Goal: Information Seeking & Learning: Learn about a topic

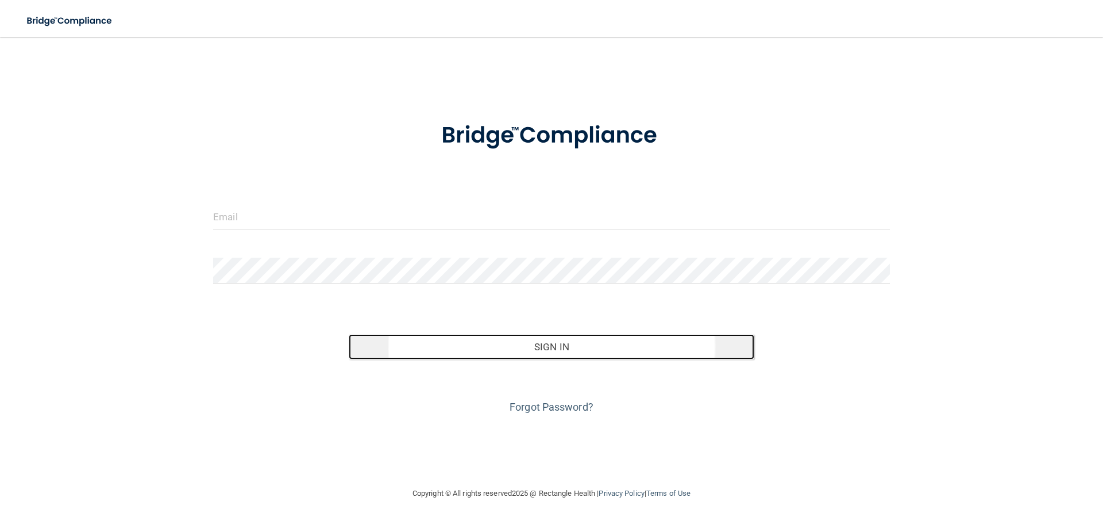
click at [523, 345] on button "Sign In" at bounding box center [552, 346] width 406 height 25
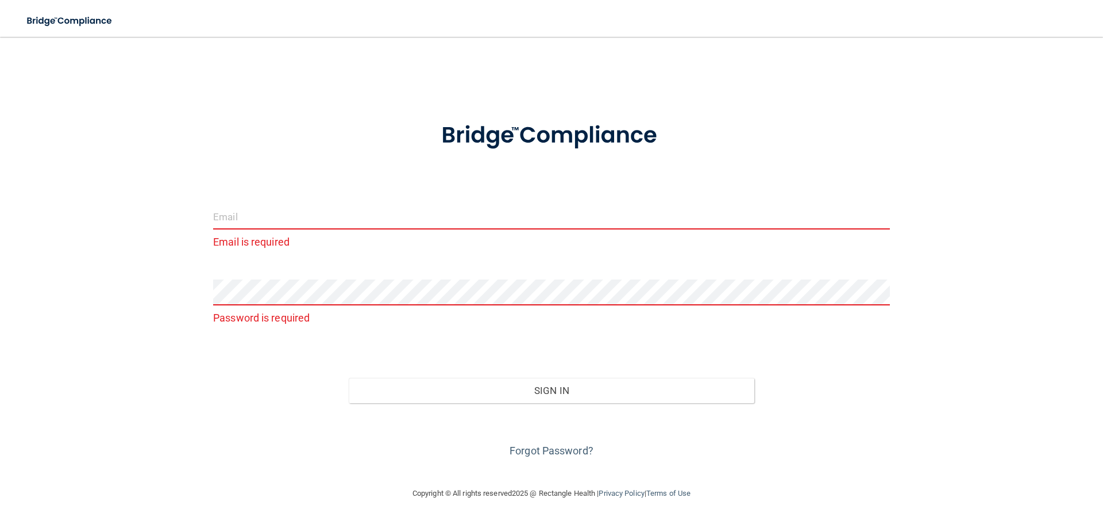
click at [332, 216] on input "email" at bounding box center [551, 216] width 677 height 26
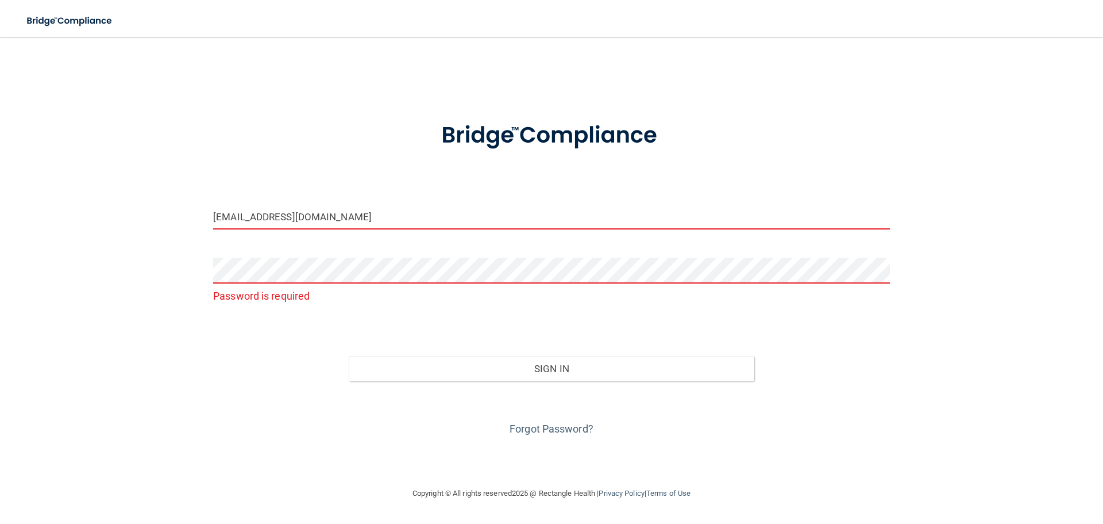
type input "[EMAIL_ADDRESS][DOMAIN_NAME]"
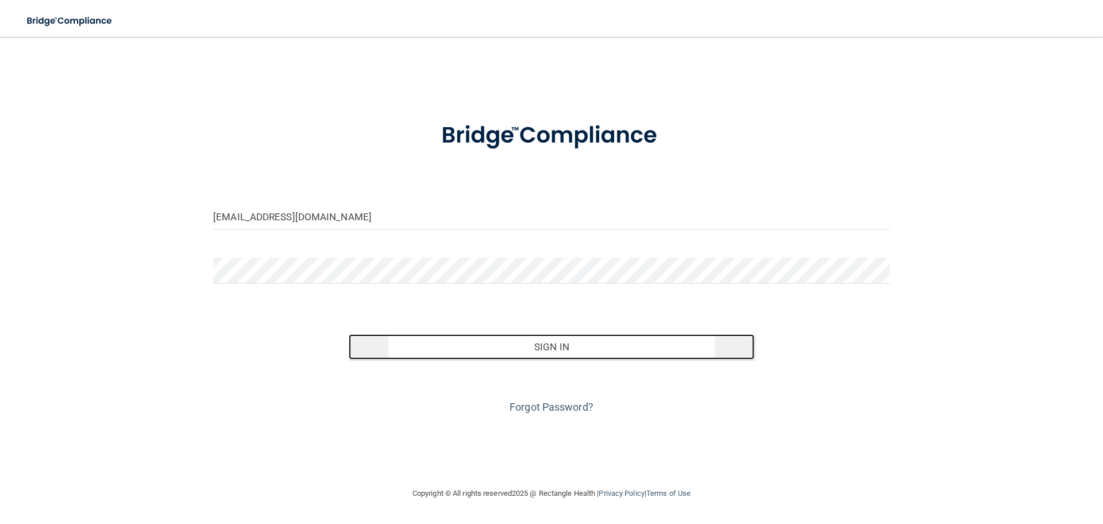
click at [526, 348] on button "Sign In" at bounding box center [552, 346] width 406 height 25
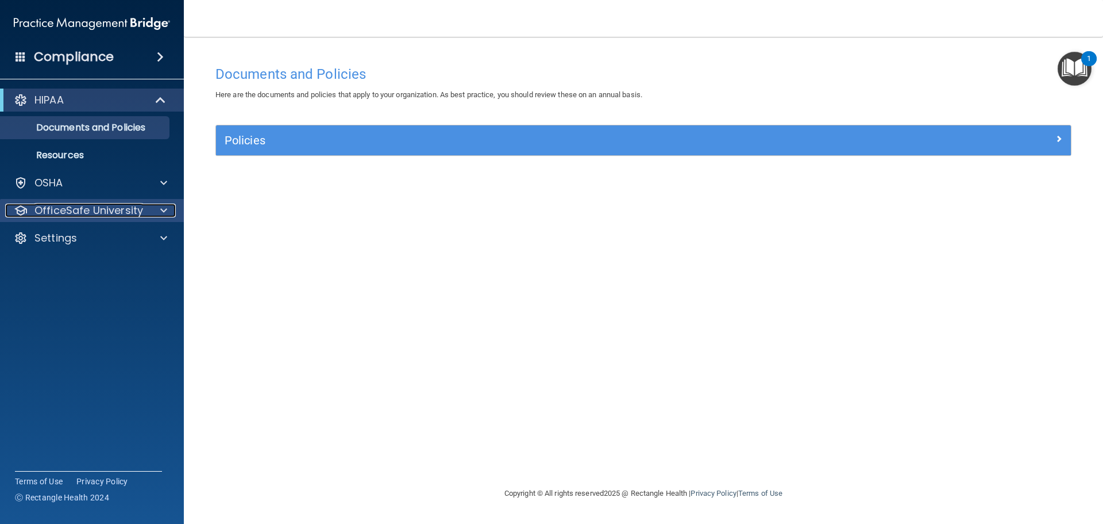
click at [125, 212] on p "OfficeSafe University" at bounding box center [88, 210] width 109 height 14
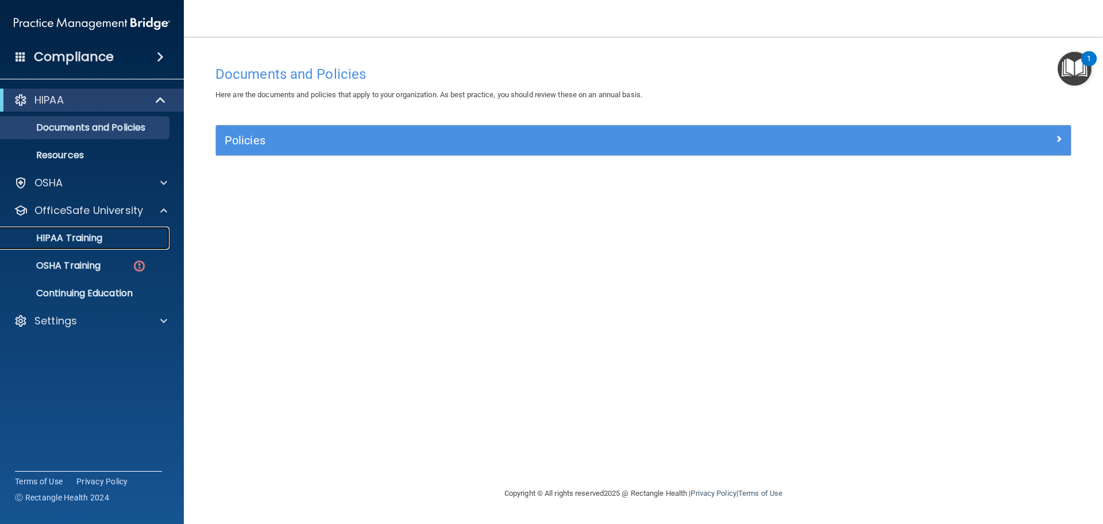
click at [64, 239] on p "HIPAA Training" at bounding box center [54, 237] width 95 height 11
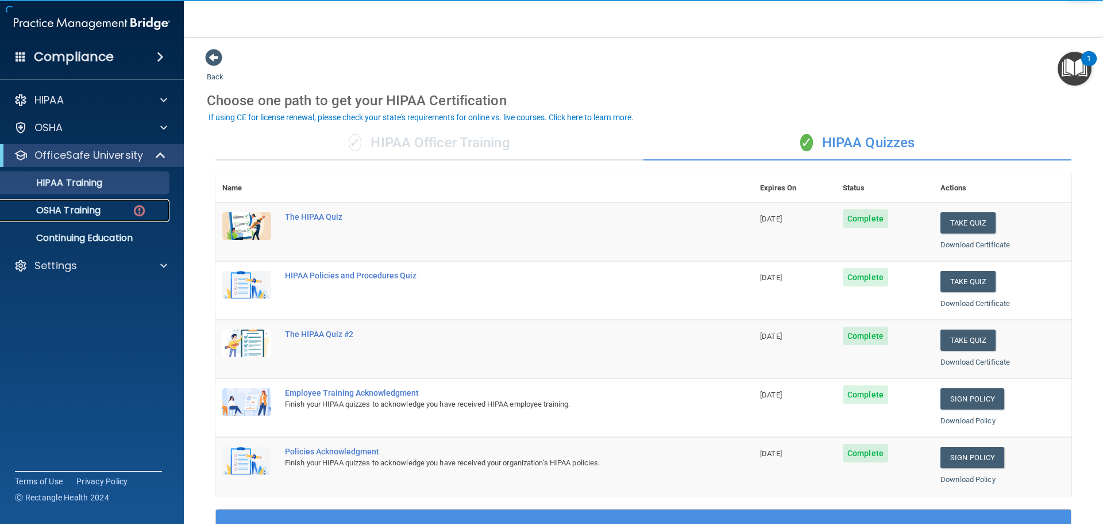
click at [95, 209] on p "OSHA Training" at bounding box center [53, 210] width 93 height 11
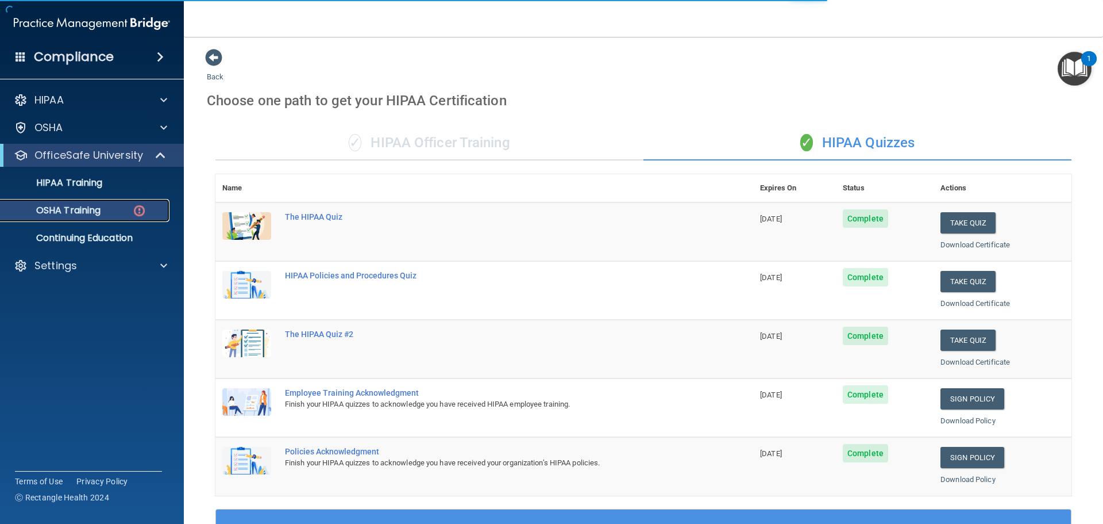
click at [138, 207] on img at bounding box center [139, 210] width 14 height 14
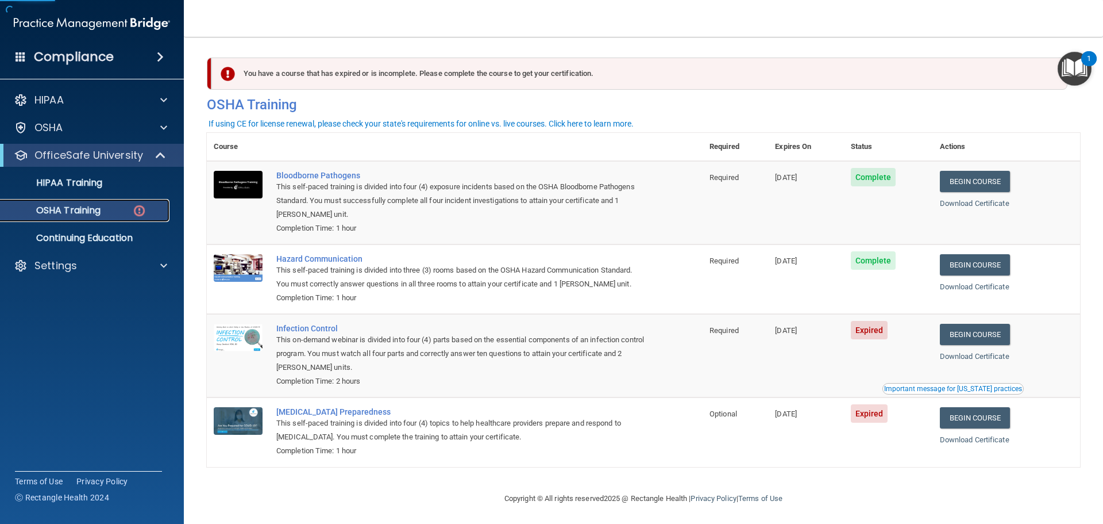
click at [101, 209] on p "OSHA Training" at bounding box center [53, 210] width 93 height 11
click at [978, 333] on link "Begin Course" at bounding box center [975, 334] width 70 height 21
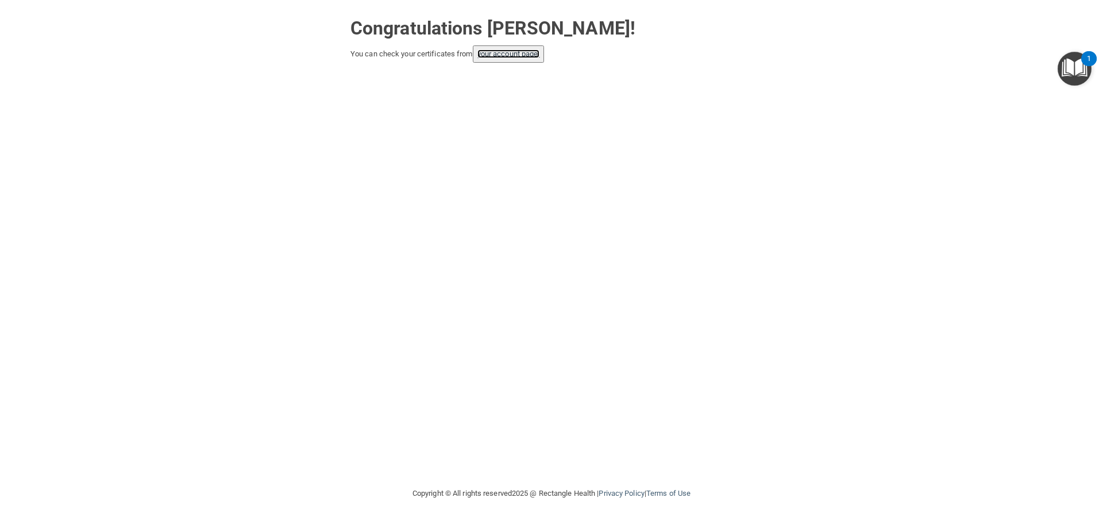
click at [514, 56] on link "your account page!" at bounding box center [509, 53] width 63 height 9
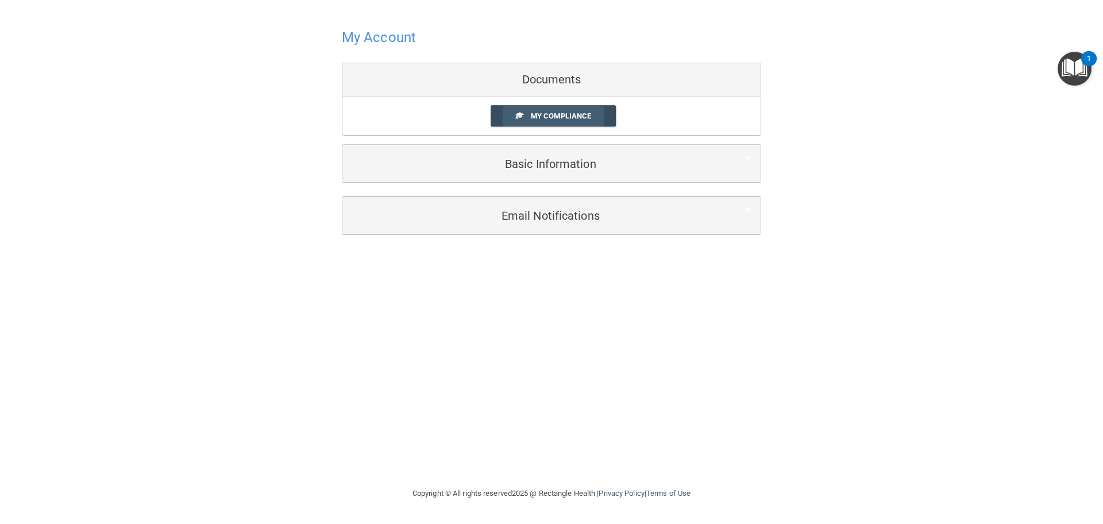
click at [545, 113] on span "My Compliance" at bounding box center [561, 115] width 60 height 9
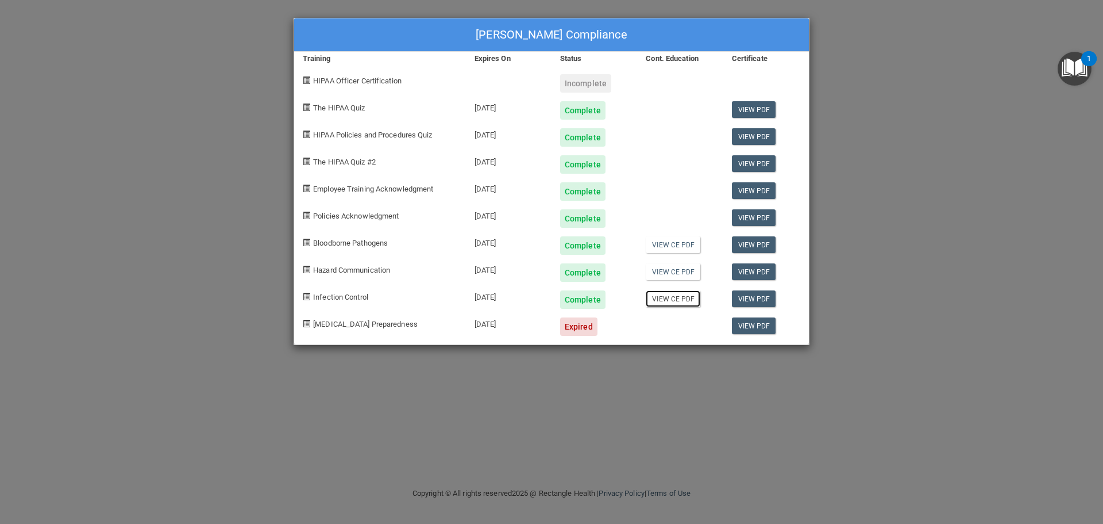
click at [678, 298] on link "View CE PDF" at bounding box center [673, 298] width 55 height 17
